Goal: Communication & Community: Answer question/provide support

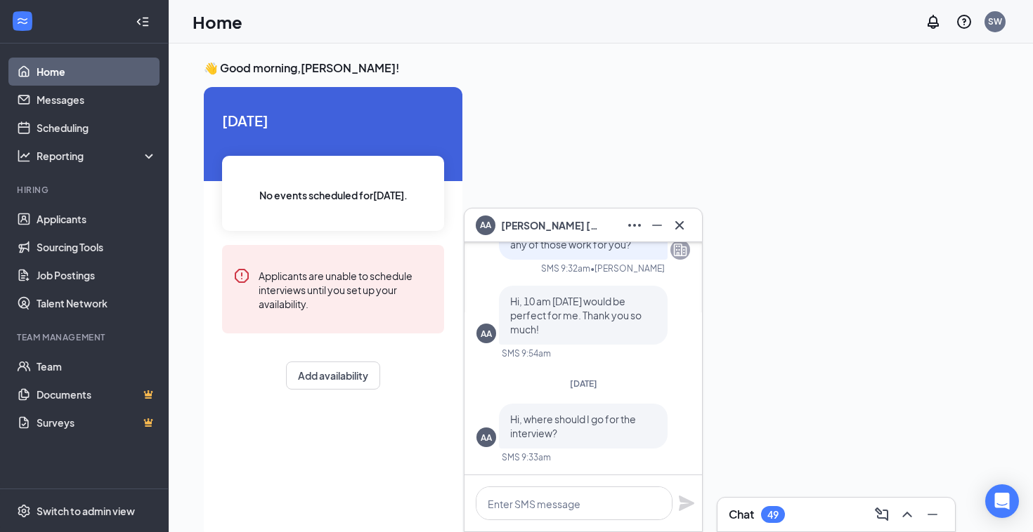
click at [685, 222] on icon "Cross" at bounding box center [679, 225] width 17 height 17
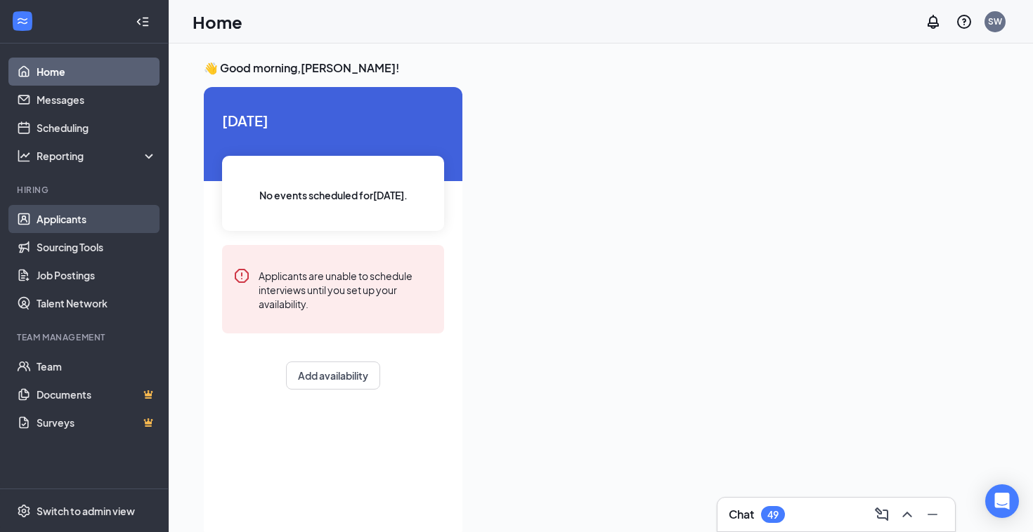
click at [64, 210] on link "Applicants" at bounding box center [97, 219] width 120 height 28
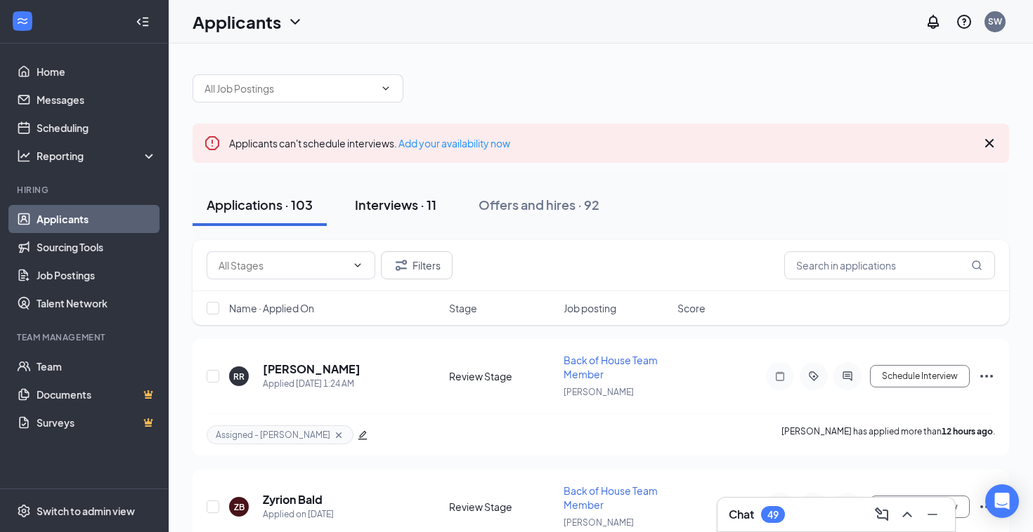
click at [362, 204] on div "Interviews · 11" at bounding box center [395, 205] width 81 height 18
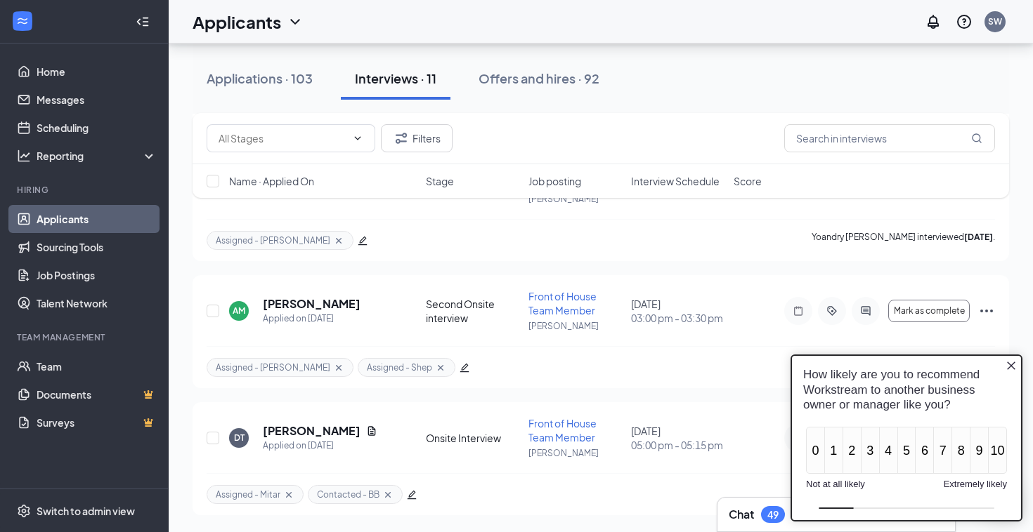
click at [1010, 366] on icon "Close button" at bounding box center [1011, 366] width 8 height 8
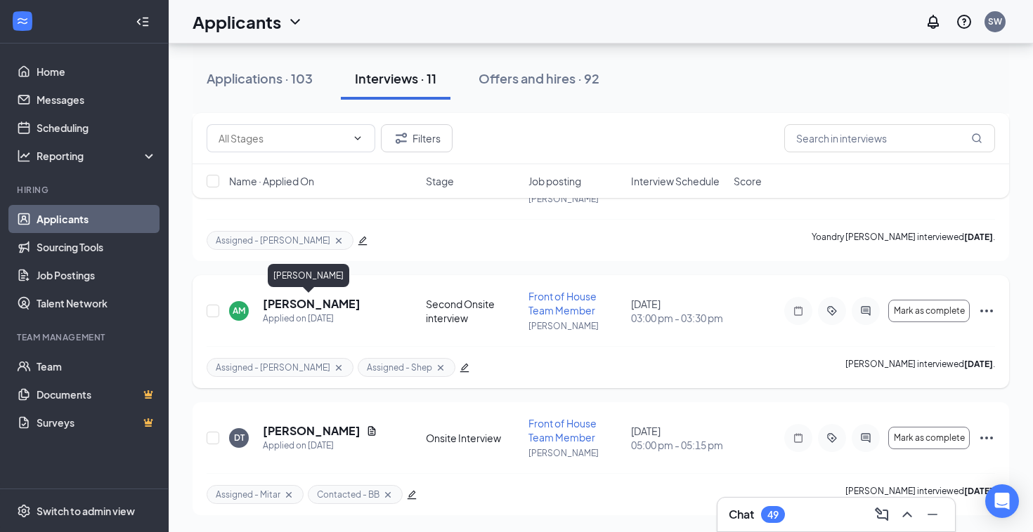
click at [306, 308] on h5 "[PERSON_NAME]" at bounding box center [312, 303] width 98 height 15
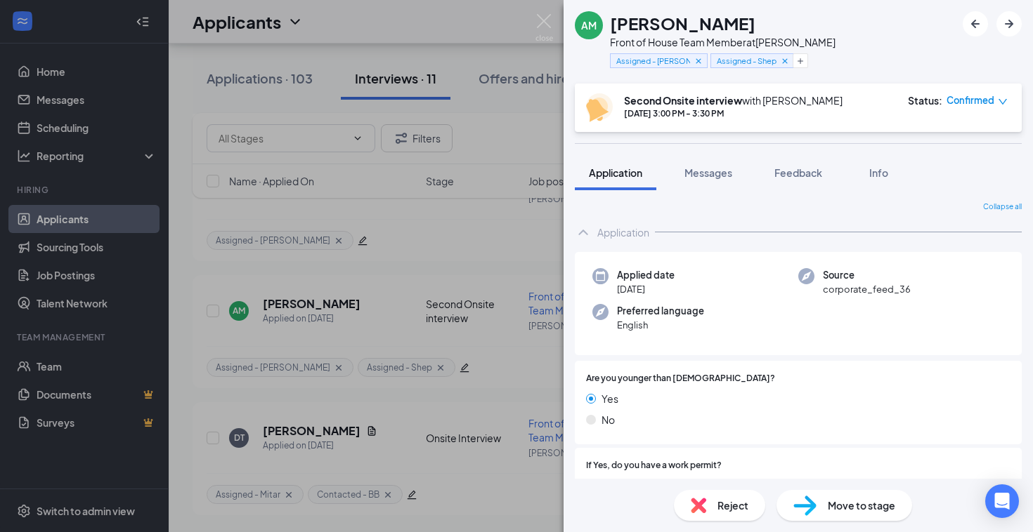
click at [698, 504] on img at bounding box center [697, 505] width 15 height 15
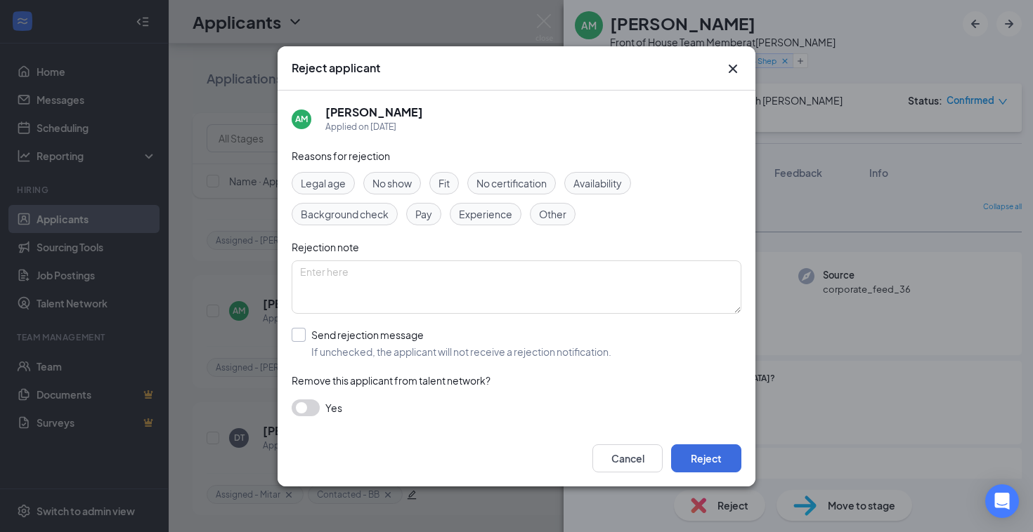
click at [302, 340] on input "Send rejection message If unchecked, the applicant will not receive a rejection…" at bounding box center [452, 343] width 320 height 31
checkbox input "true"
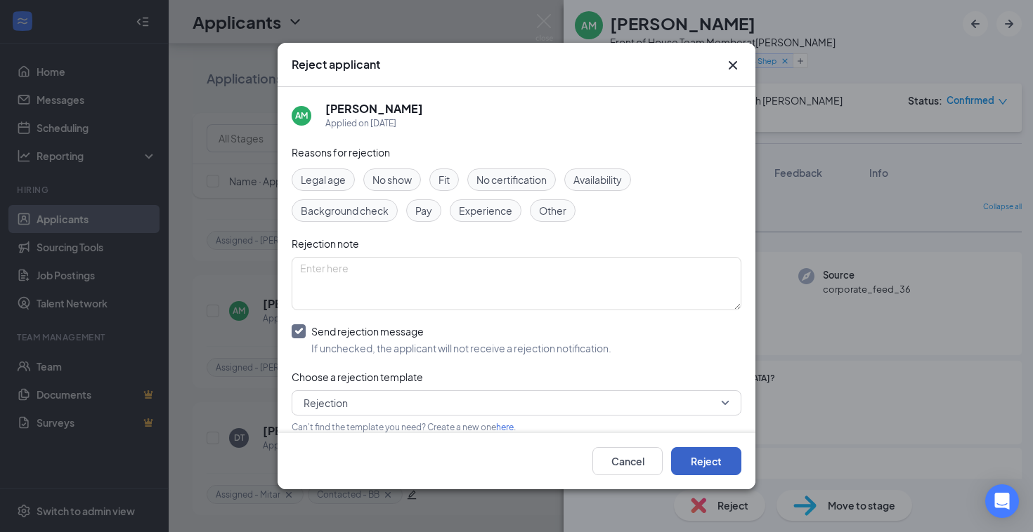
click at [688, 458] on button "Reject" at bounding box center [706, 461] width 70 height 28
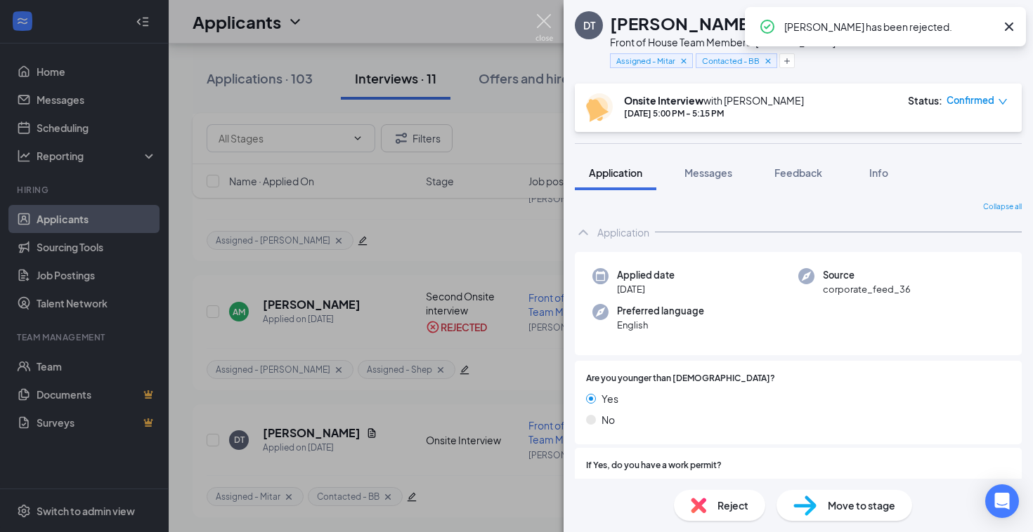
click at [543, 23] on img at bounding box center [544, 27] width 18 height 27
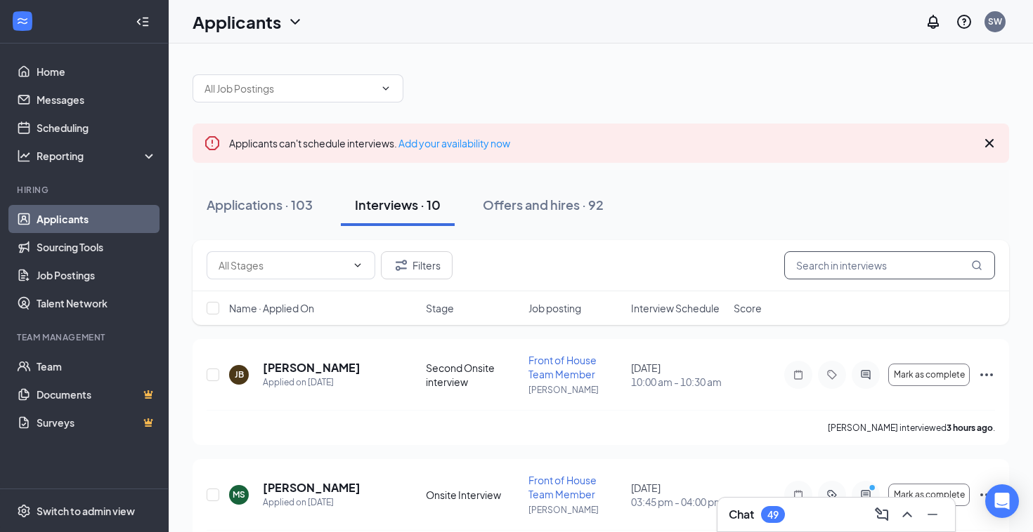
click at [878, 258] on input "text" at bounding box center [889, 265] width 211 height 28
type input "[PERSON_NAME]"
click at [302, 200] on div "Applications · 103" at bounding box center [260, 205] width 106 height 18
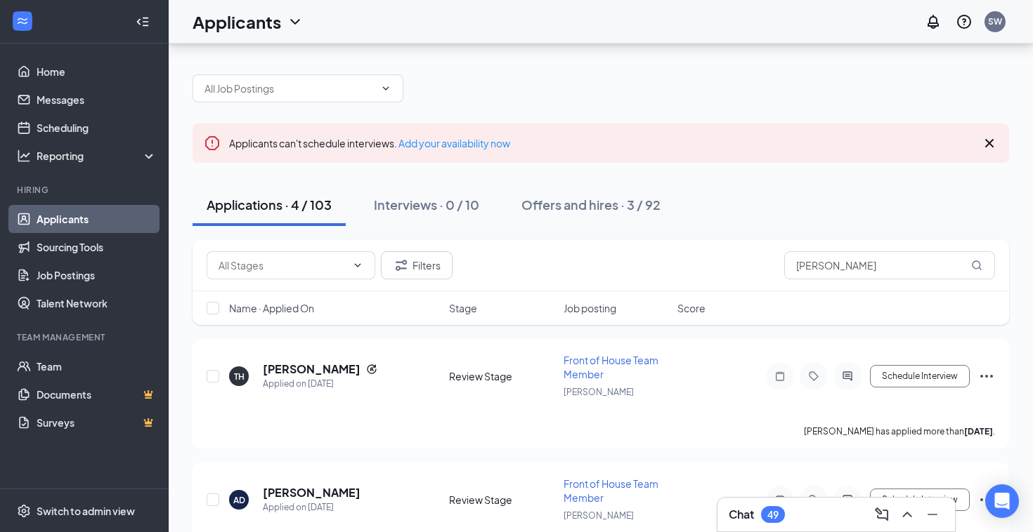
scroll to position [286, 0]
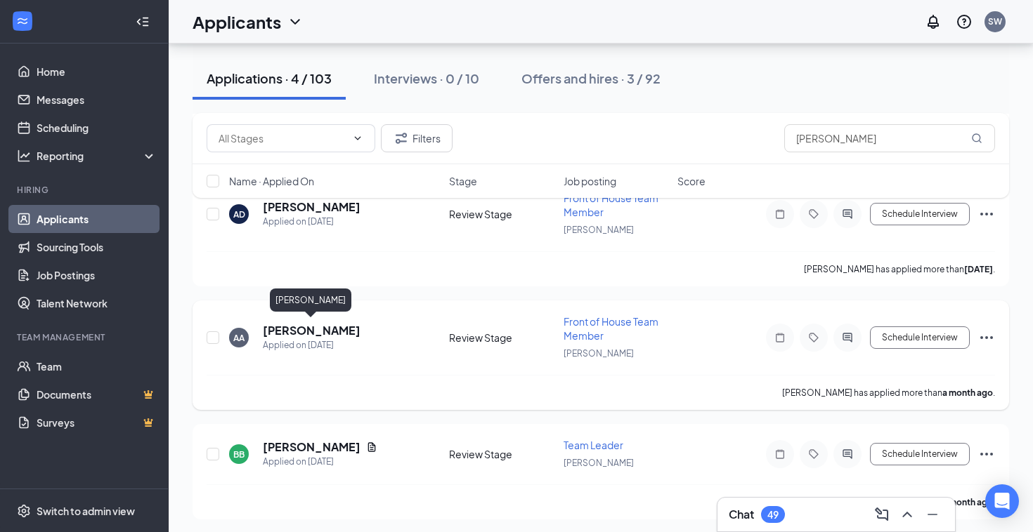
click at [282, 327] on h5 "[PERSON_NAME]" at bounding box center [312, 330] width 98 height 15
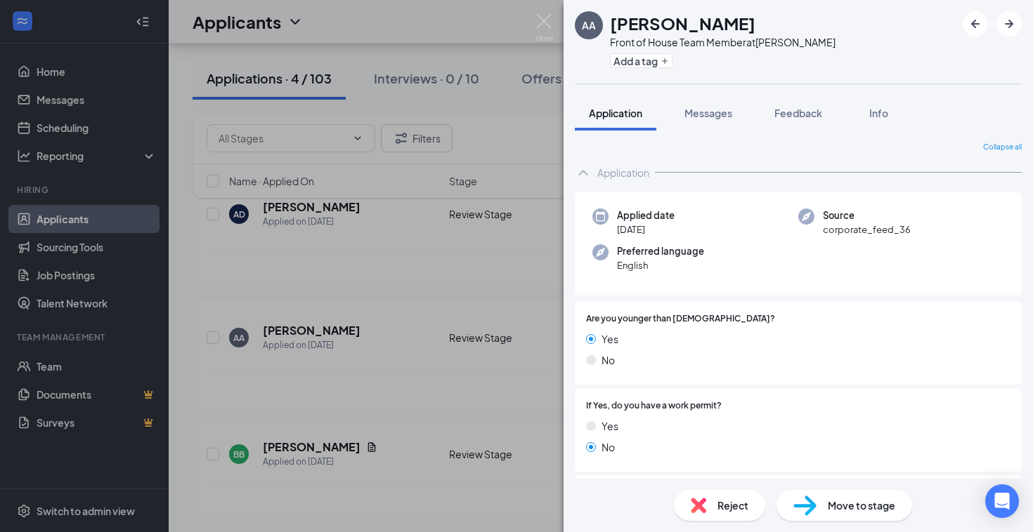
click at [695, 507] on img at bounding box center [697, 505] width 15 height 15
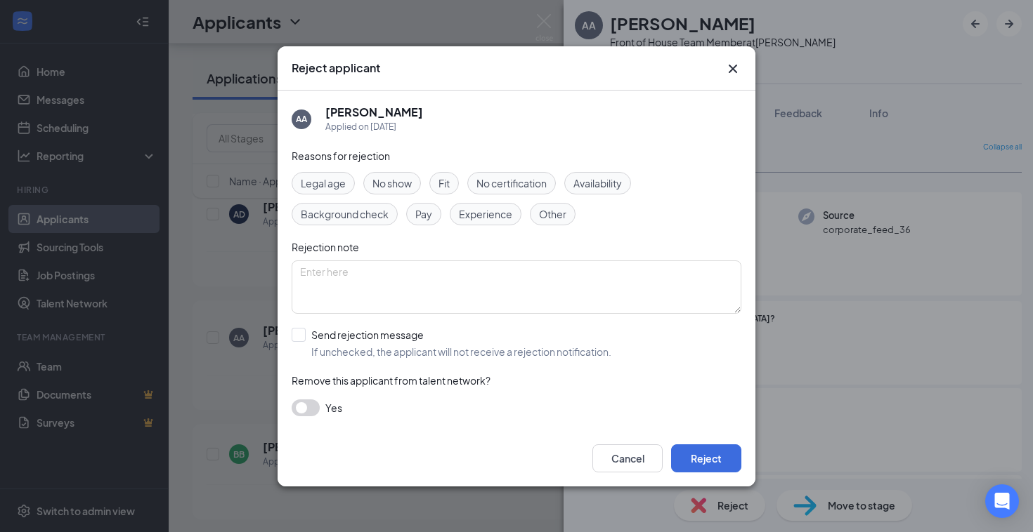
click at [290, 325] on div "AA [PERSON_NAME] Applied on [DATE] Reasons for rejection Legal age No show Fit …" at bounding box center [516, 261] width 478 height 340
click at [303, 329] on input "Send rejection message If unchecked, the applicant will not receive a rejection…" at bounding box center [452, 343] width 320 height 31
checkbox input "true"
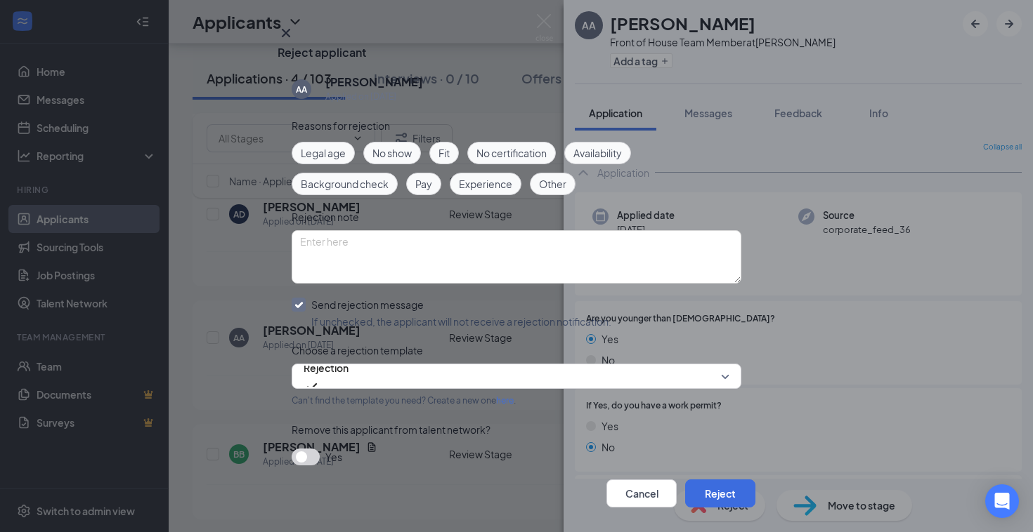
scroll to position [72, 0]
click at [714, 480] on button "Reject" at bounding box center [720, 494] width 70 height 28
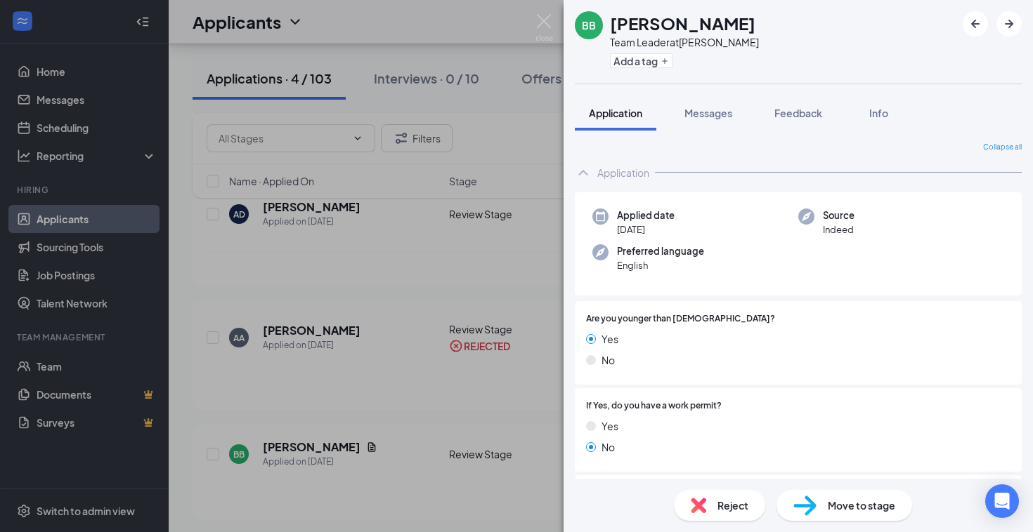
click at [372, 428] on div "BB [PERSON_NAME] Team Leader at [PERSON_NAME] Add a tag Application Messages Fe…" at bounding box center [516, 266] width 1033 height 532
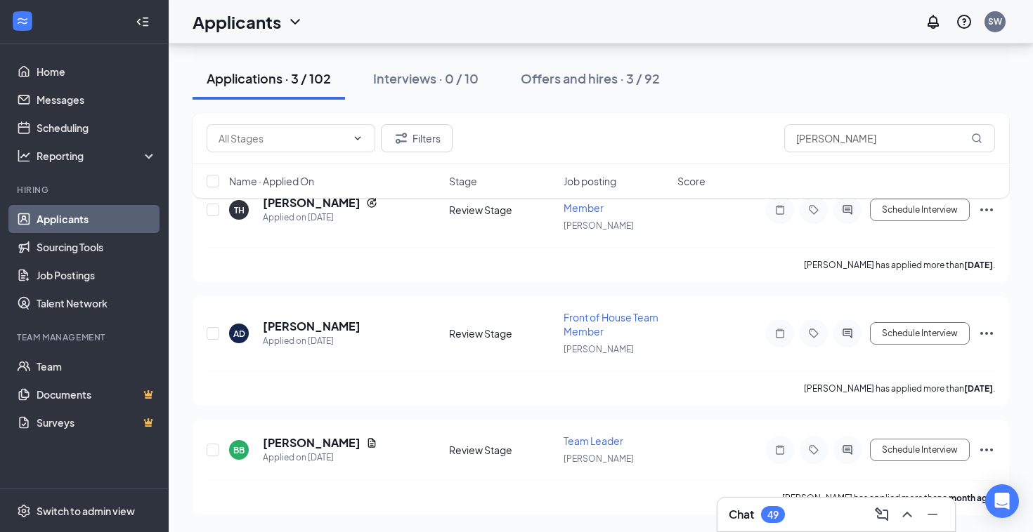
scroll to position [163, 0]
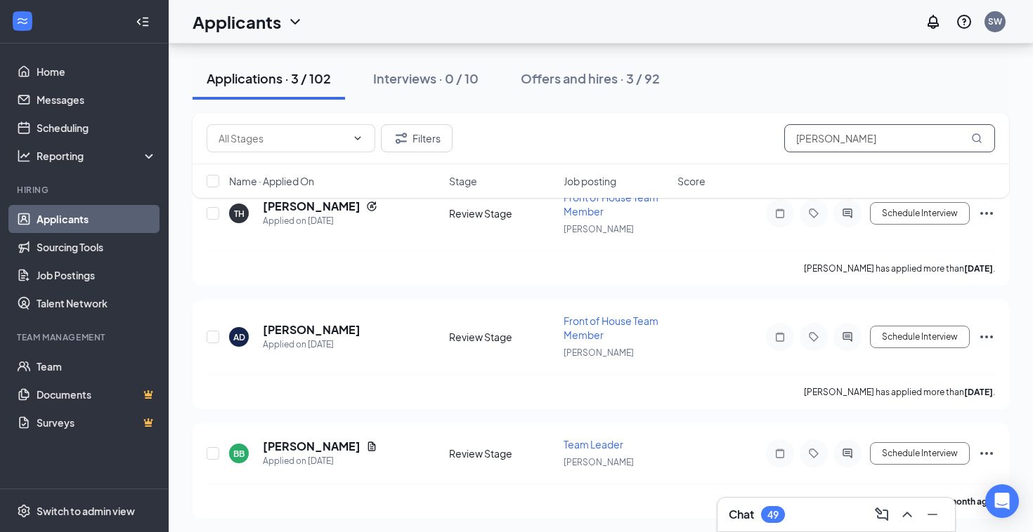
click at [883, 145] on input "[PERSON_NAME]" at bounding box center [889, 138] width 211 height 28
type input "warner"
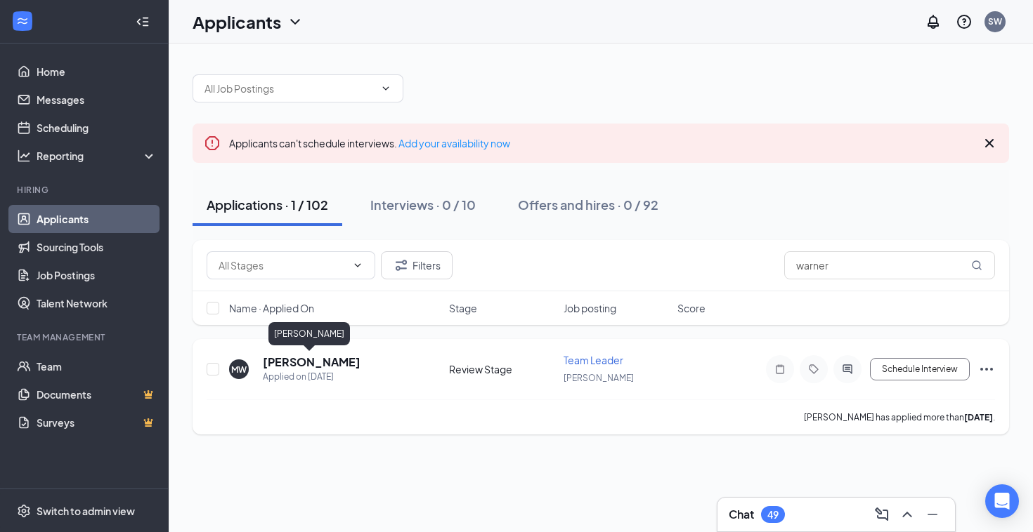
click at [284, 360] on h5 "[PERSON_NAME]" at bounding box center [312, 362] width 98 height 15
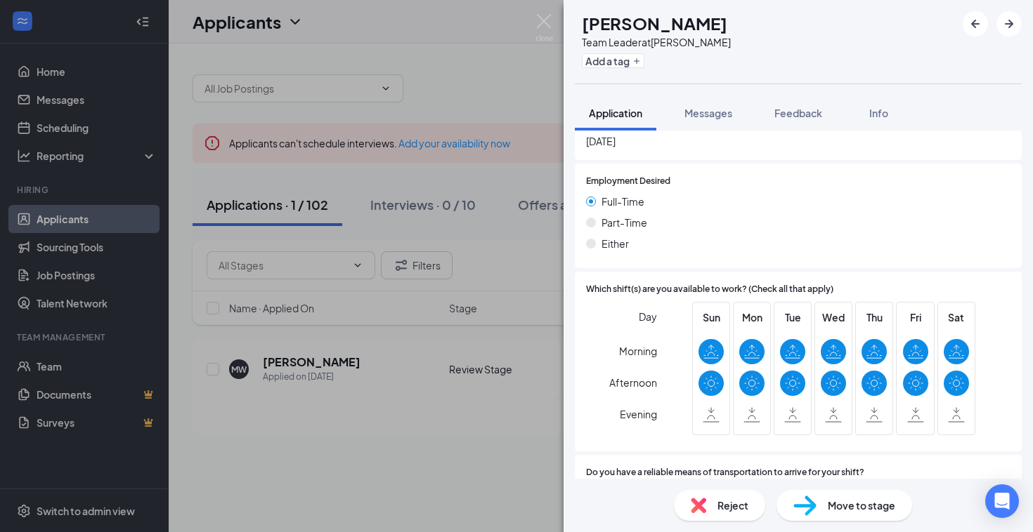
scroll to position [760, 0]
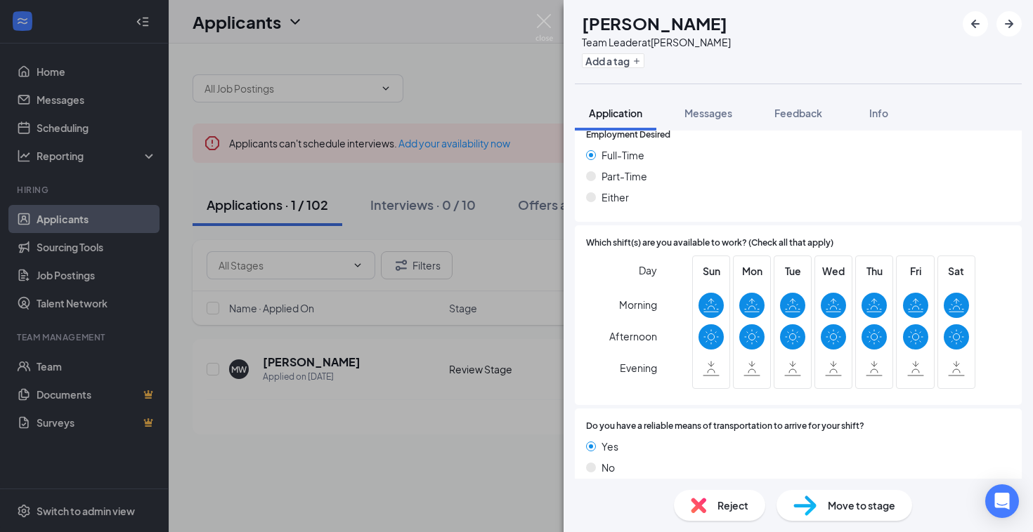
click at [472, 97] on div "MW [PERSON_NAME] Team Leader at [PERSON_NAME] Add a tag Application Messages Fe…" at bounding box center [516, 266] width 1033 height 532
click at [544, 24] on img at bounding box center [544, 27] width 18 height 27
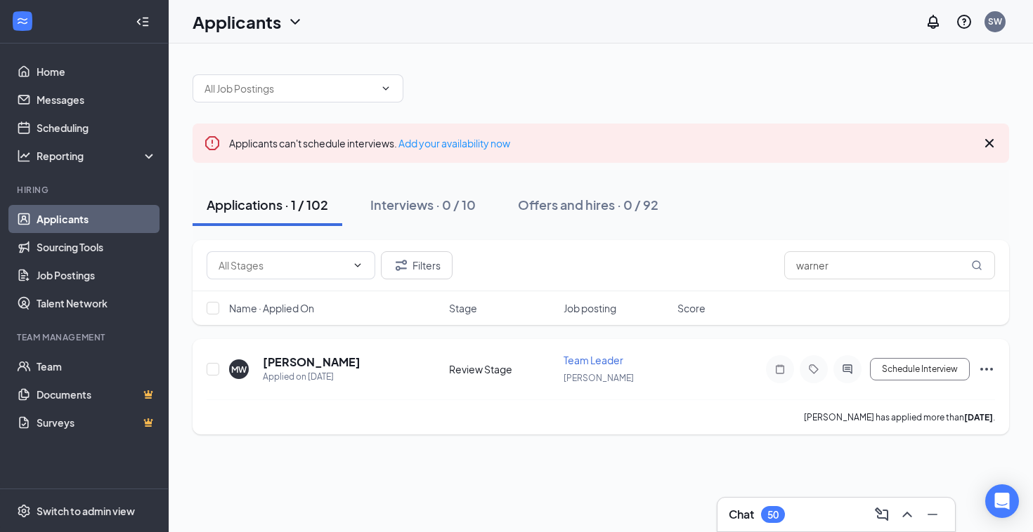
click at [991, 376] on icon "Ellipses" at bounding box center [986, 369] width 17 height 17
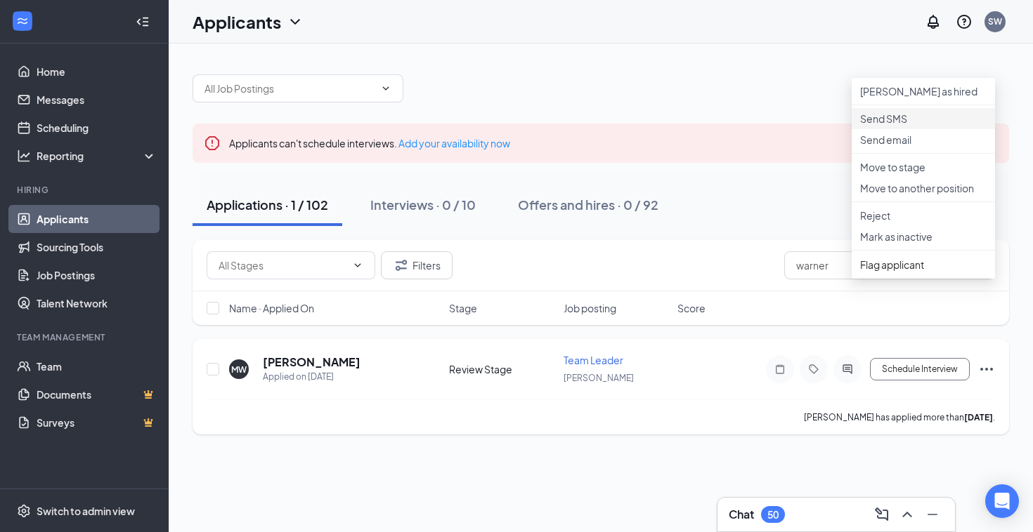
click at [884, 126] on p "Send SMS" at bounding box center [923, 119] width 126 height 14
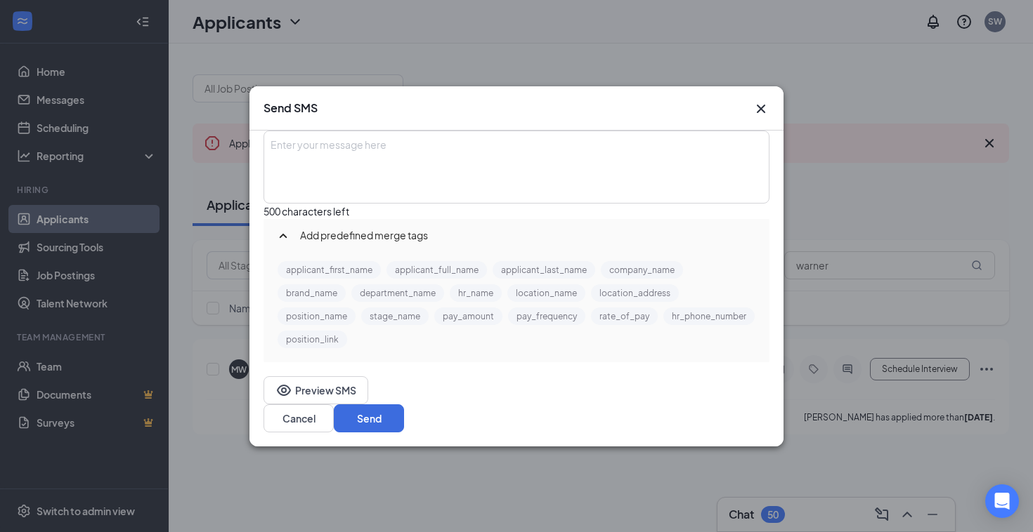
click at [410, 159] on div "Enter your message here" at bounding box center [516, 167] width 503 height 70
click at [758, 86] on div "Send SMS" at bounding box center [516, 108] width 534 height 44
click at [758, 100] on icon "Cross" at bounding box center [760, 108] width 17 height 17
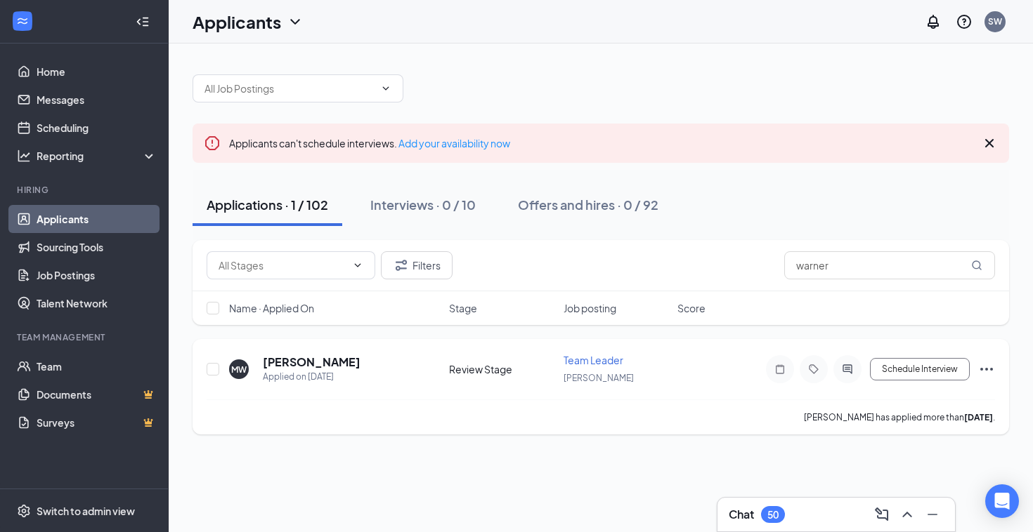
click at [983, 369] on icon "Ellipses" at bounding box center [986, 369] width 17 height 17
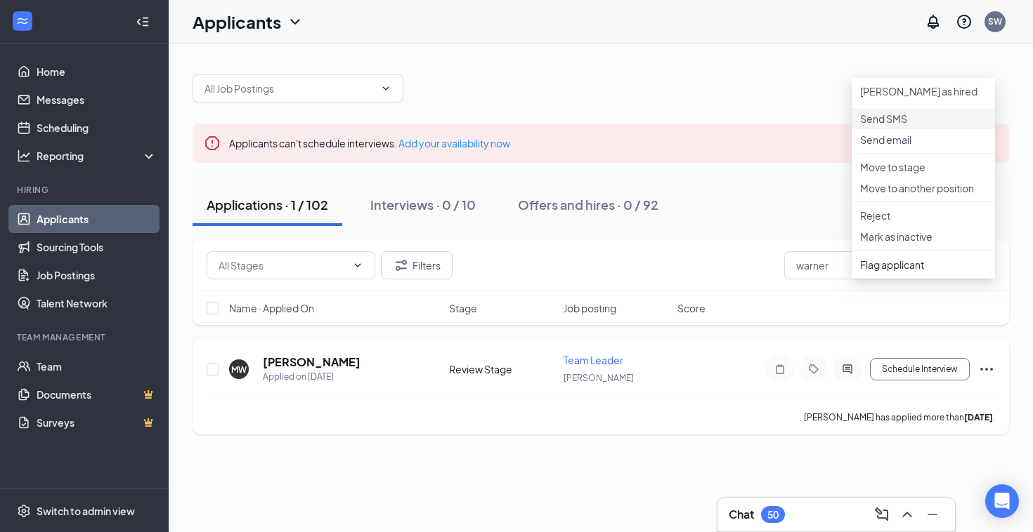
click at [884, 126] on p "Send SMS" at bounding box center [923, 119] width 126 height 14
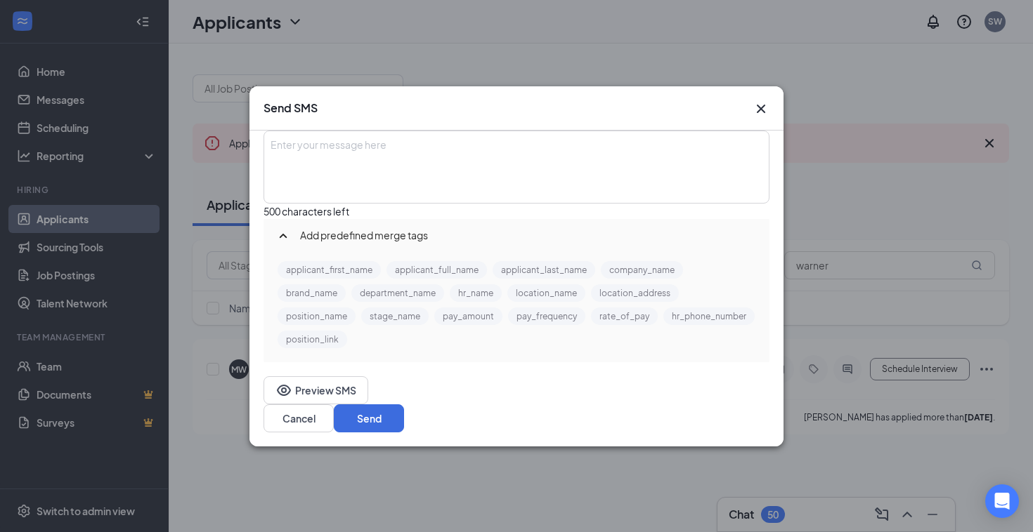
click at [455, 140] on div "Enter your message here" at bounding box center [516, 145] width 490 height 15
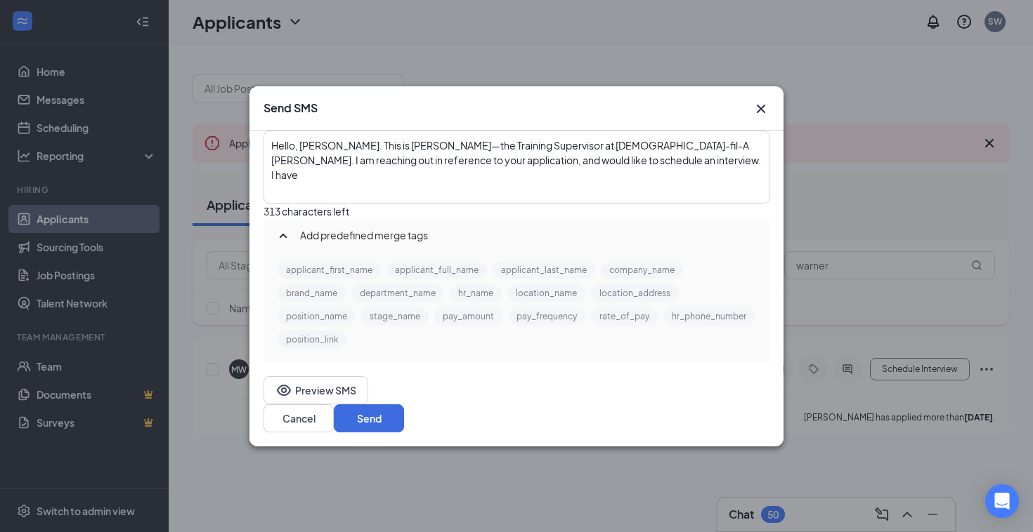
click at [647, 148] on span "Hello, [PERSON_NAME]. This is [PERSON_NAME]—the Training Supervisor at [DEMOGRA…" at bounding box center [516, 160] width 491 height 42
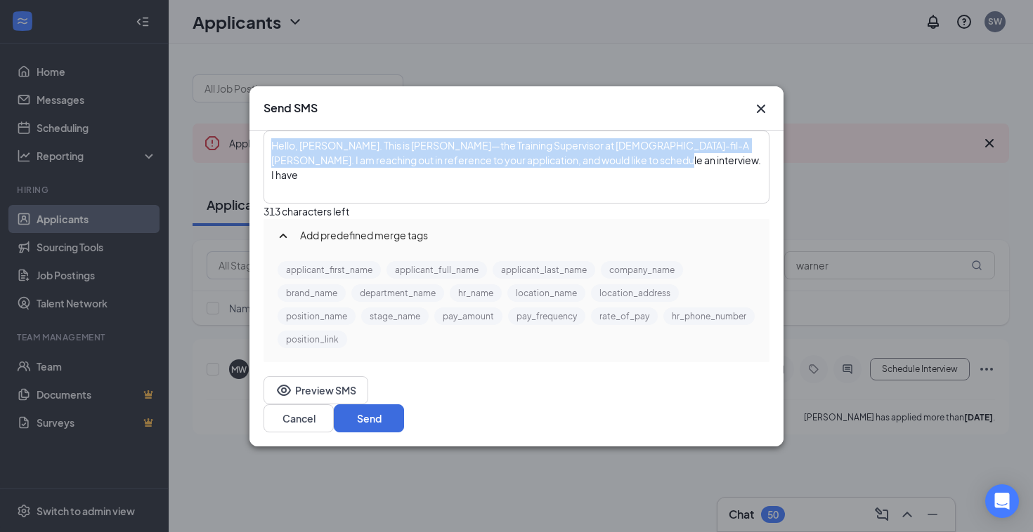
click at [647, 148] on span "Hello, [PERSON_NAME]. This is [PERSON_NAME]—the Training Supervisor at [DEMOGRA…" at bounding box center [516, 160] width 491 height 42
copy span "Hello, [PERSON_NAME]. This is [PERSON_NAME]—the Training Supervisor at [DEMOGRA…"
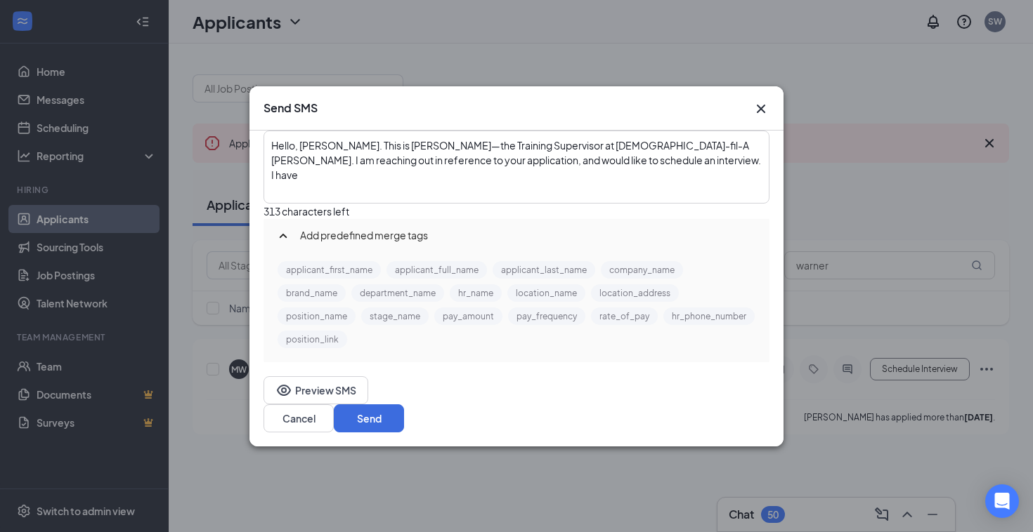
click at [759, 105] on div "Send SMS" at bounding box center [516, 108] width 534 height 44
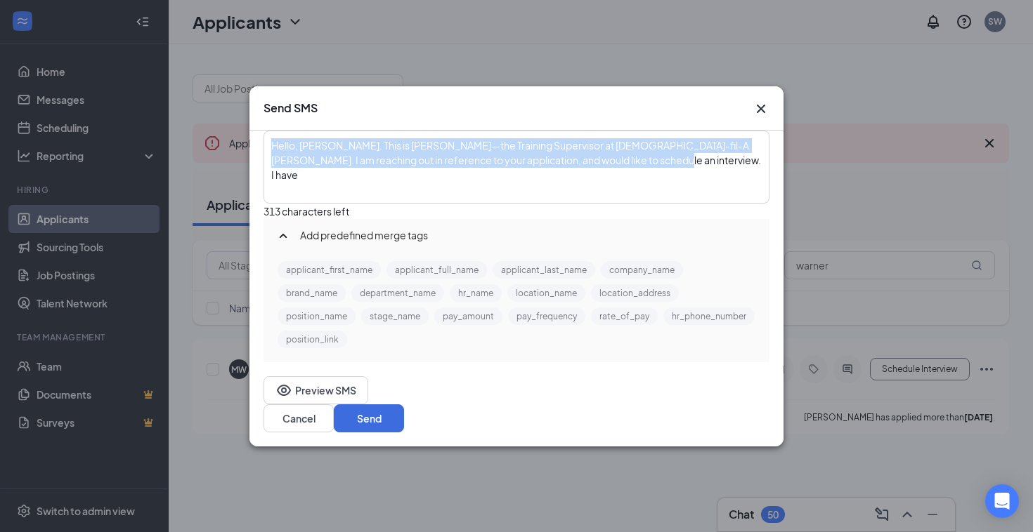
click at [759, 104] on div "Send SMS Hello, [PERSON_NAME]. This is [PERSON_NAME]—the Training Supervisor at…" at bounding box center [516, 266] width 534 height 360
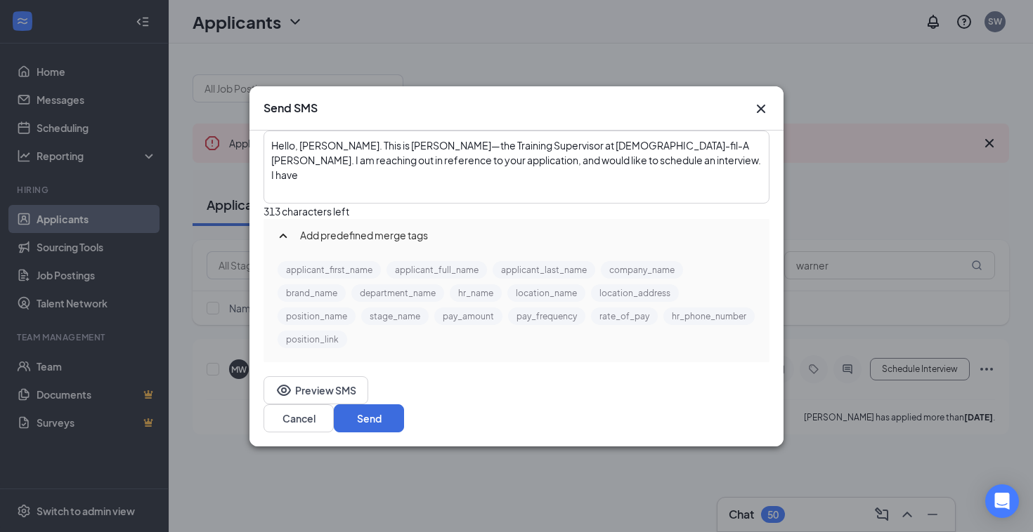
click at [764, 100] on icon "Cross" at bounding box center [760, 108] width 17 height 17
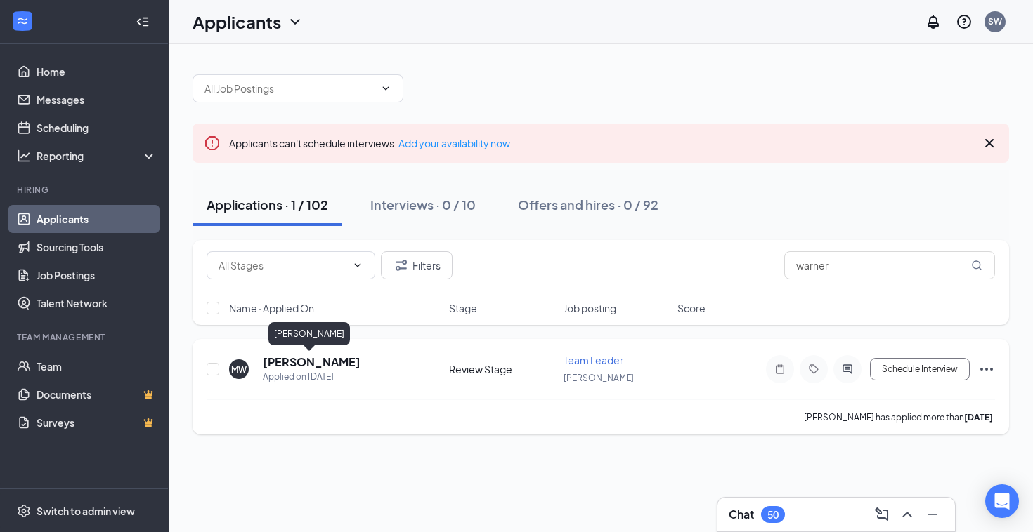
click at [301, 358] on h5 "[PERSON_NAME]" at bounding box center [312, 362] width 98 height 15
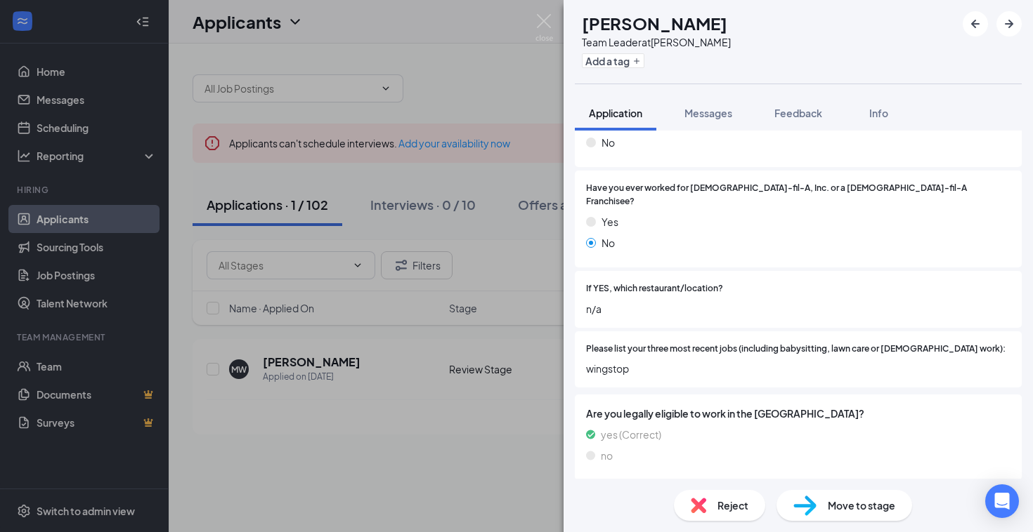
scroll to position [109, 0]
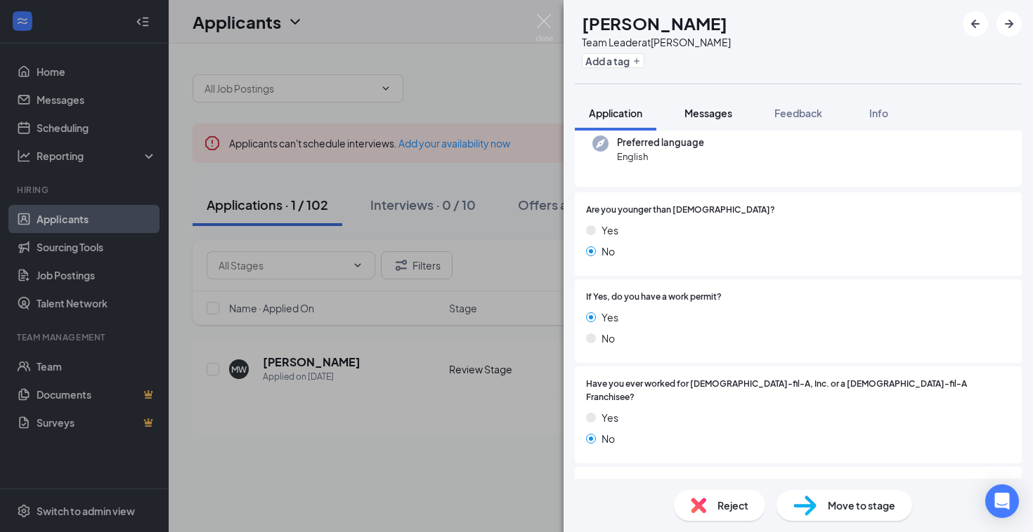
click at [698, 124] on button "Messages" at bounding box center [708, 113] width 76 height 35
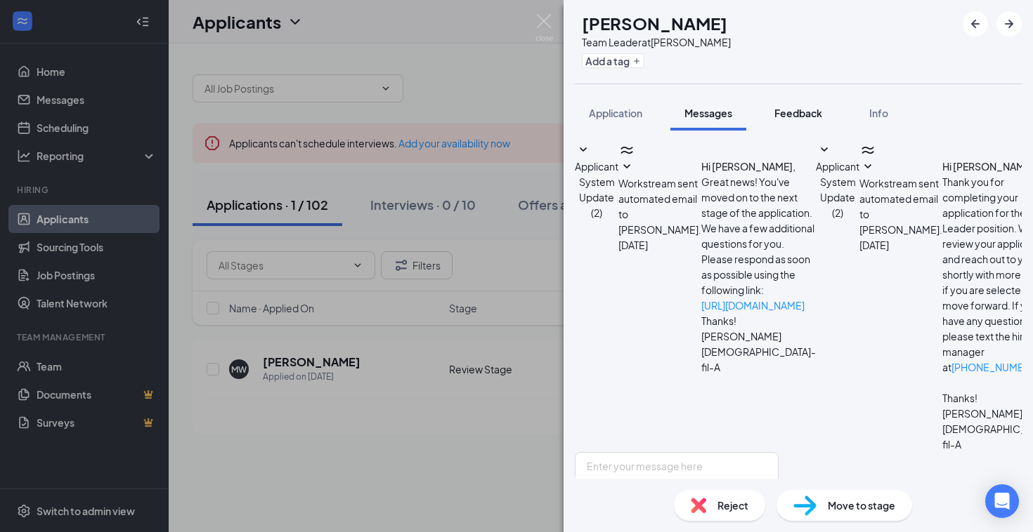
click at [802, 115] on span "Feedback" at bounding box center [798, 113] width 48 height 13
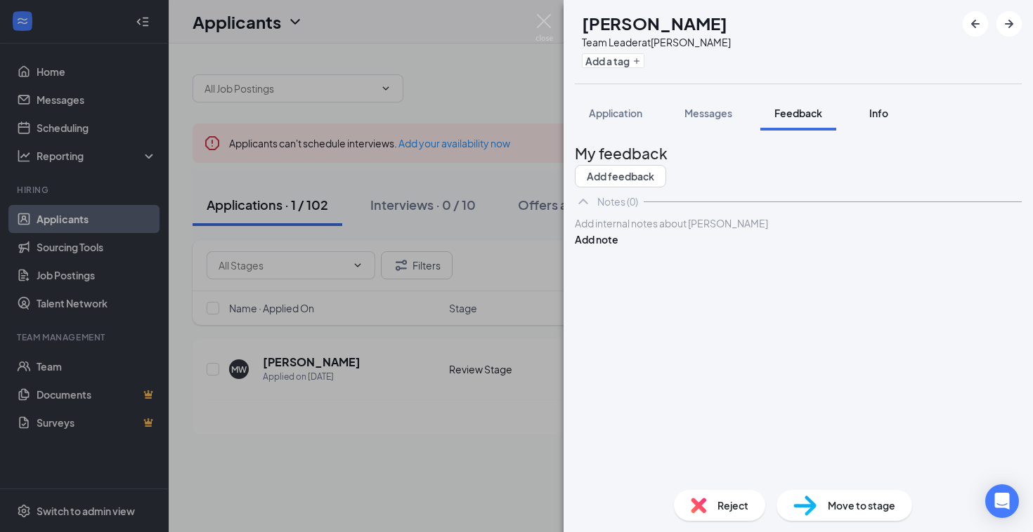
click at [878, 117] on span "Info" at bounding box center [878, 113] width 19 height 13
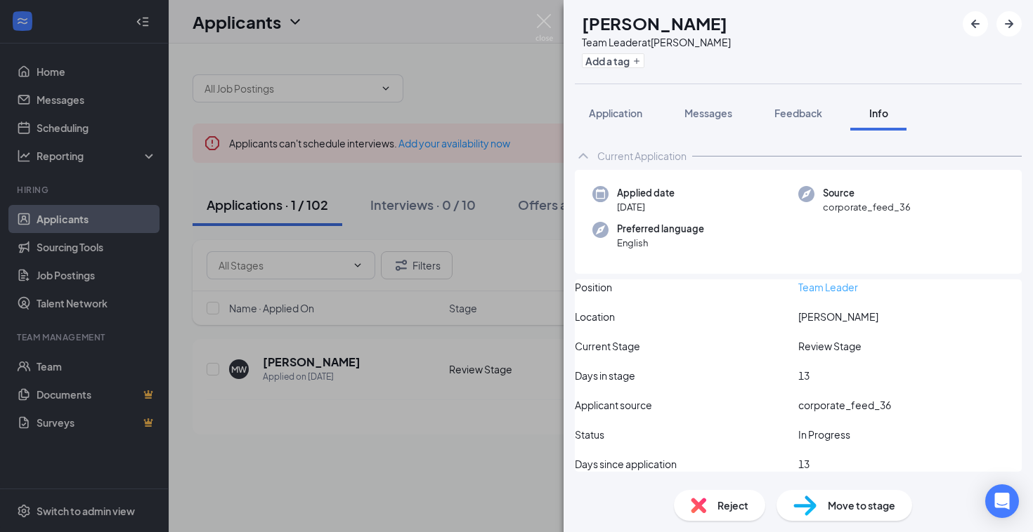
scroll to position [12, 0]
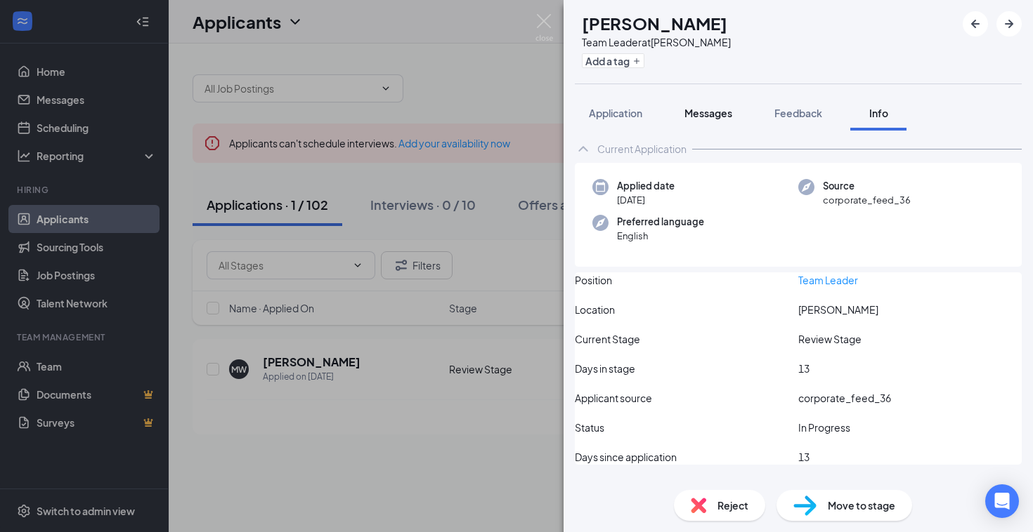
click at [700, 118] on span "Messages" at bounding box center [708, 113] width 48 height 13
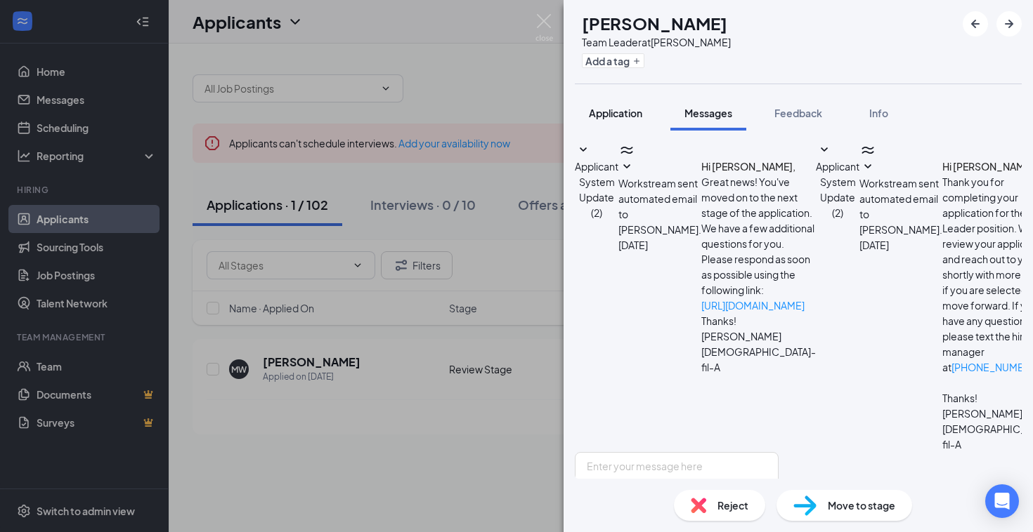
scroll to position [86, 0]
click at [619, 110] on span "Application" at bounding box center [615, 113] width 53 height 13
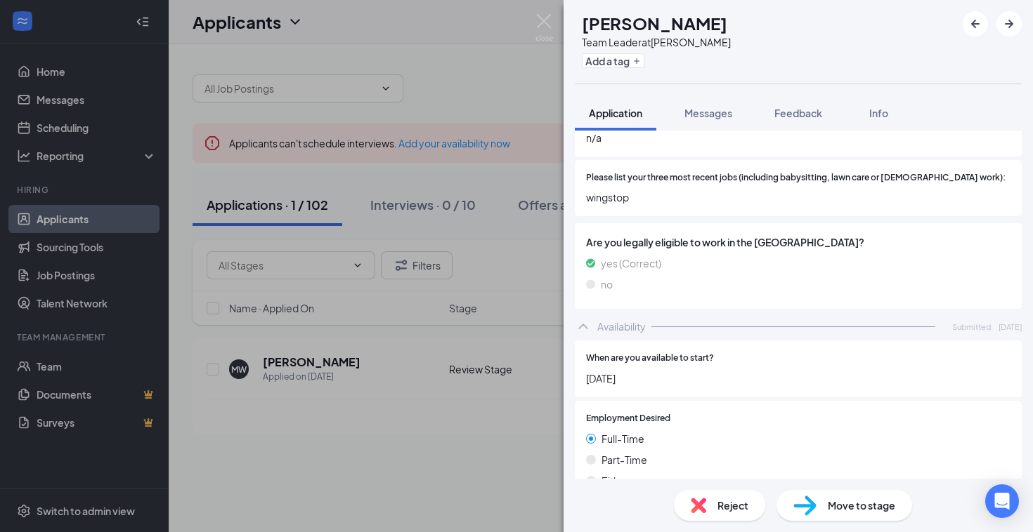
scroll to position [410, 0]
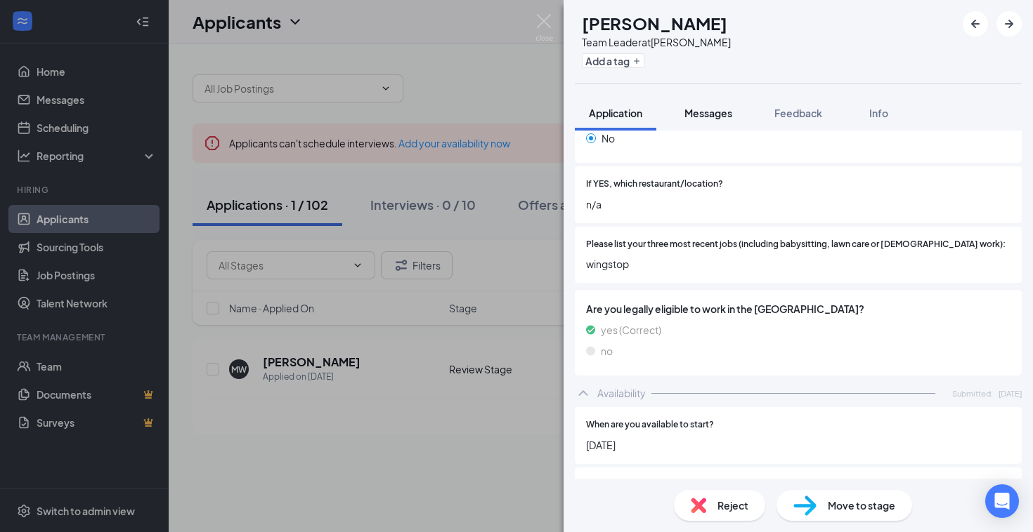
click at [689, 103] on button "Messages" at bounding box center [708, 113] width 76 height 35
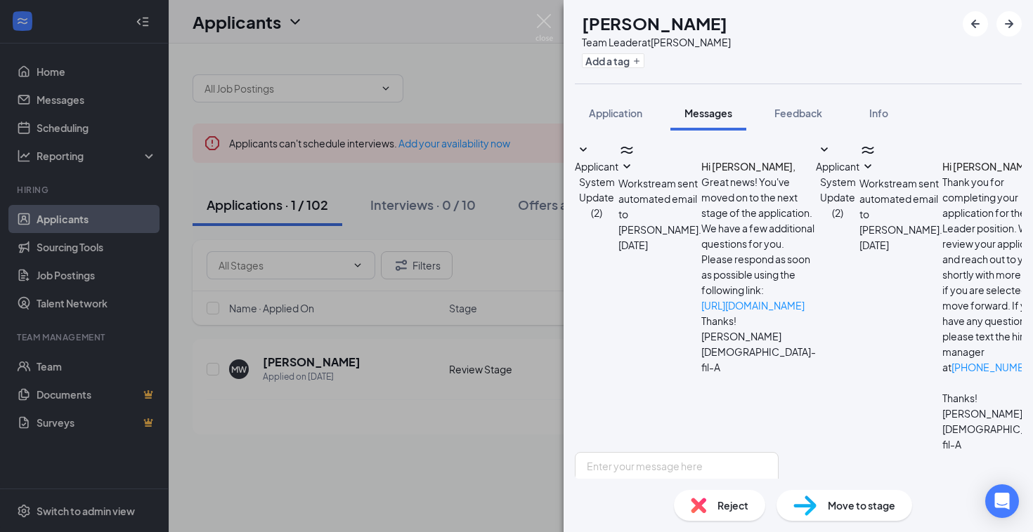
scroll to position [86, 0]
click at [688, 452] on textarea at bounding box center [677, 494] width 204 height 84
type textarea "Hello, [PERSON_NAME]. This is [PERSON_NAME]—the training supervisor at [DEMOGRA…"
